Goal: Book appointment/travel/reservation

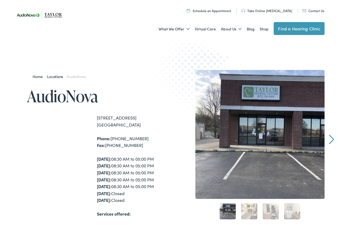
click at [58, 16] on img at bounding box center [40, 15] width 54 height 19
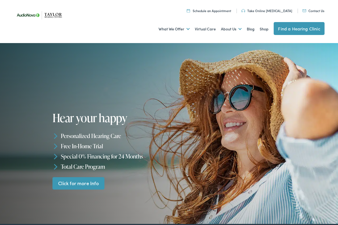
click at [290, 28] on link "Find a Hearing Clinic" at bounding box center [298, 28] width 51 height 13
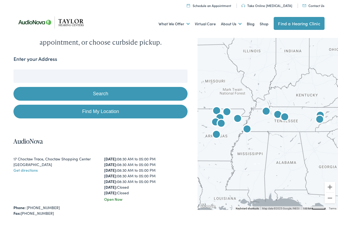
scroll to position [45, 0]
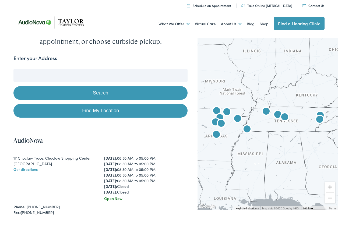
click at [235, 119] on img "AudioNova" at bounding box center [237, 119] width 13 height 13
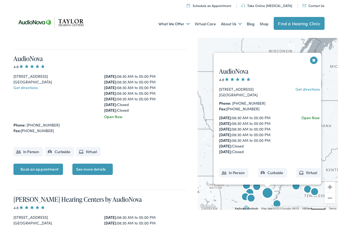
scroll to position [840, 0]
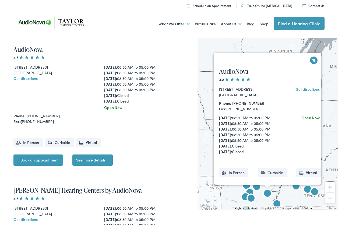
click at [254, 186] on img "AudioNova" at bounding box center [256, 187] width 13 height 13
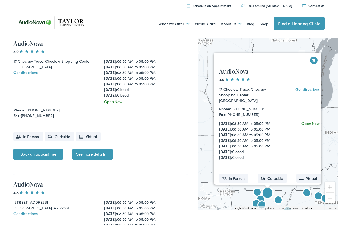
scroll to position [127, 0]
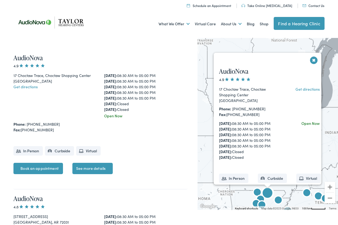
click at [278, 200] on img "AudioNova" at bounding box center [278, 200] width 13 height 13
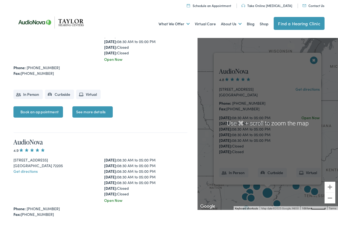
click at [277, 203] on img "AudioNova" at bounding box center [276, 204] width 13 height 13
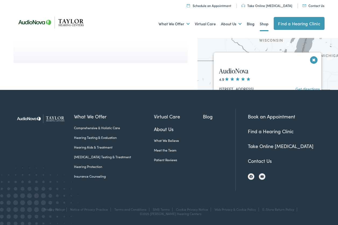
scroll to position [1973, 0]
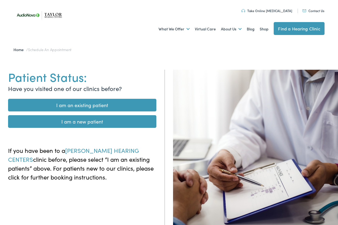
click at [77, 122] on link "I am a new patient" at bounding box center [82, 121] width 148 height 13
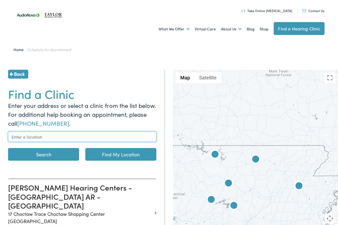
click at [49, 138] on input "text" at bounding box center [82, 136] width 148 height 10
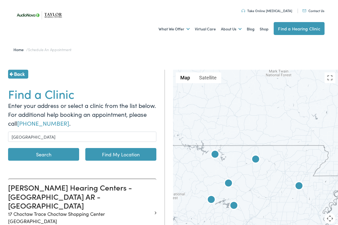
click at [92, 154] on link "Find My Location" at bounding box center [120, 154] width 71 height 13
type input "Jonesboro, Arkansas"
click at [60, 154] on button "Search" at bounding box center [43, 154] width 71 height 13
